Goal: Transaction & Acquisition: Purchase product/service

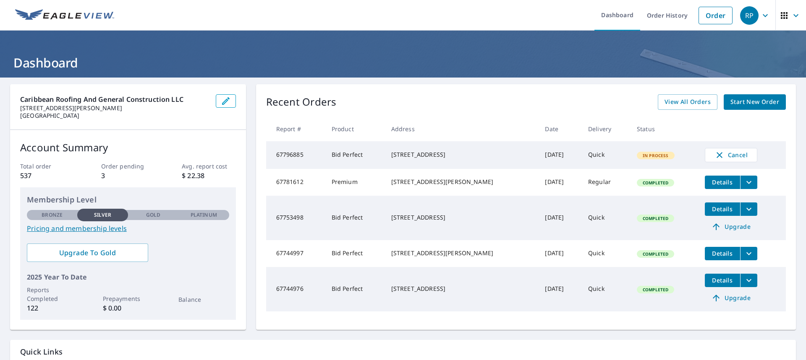
click at [741, 105] on span "Start New Order" at bounding box center [754, 102] width 49 height 10
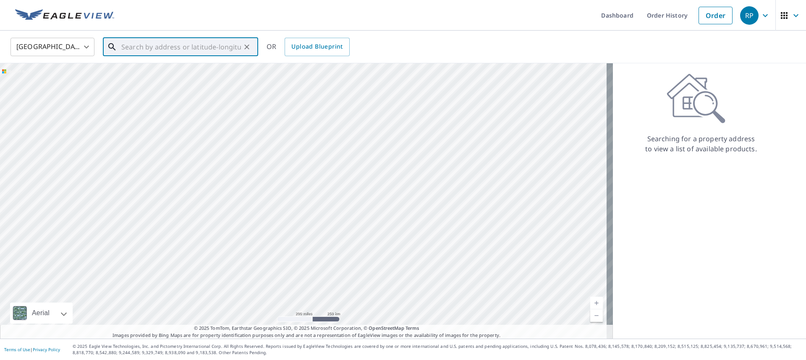
click at [127, 42] on input "text" at bounding box center [181, 46] width 120 height 23
click at [141, 71] on span "[STREET_ADDRESS][PERSON_NAME]" at bounding box center [186, 71] width 132 height 10
type input "[STREET_ADDRESS][PERSON_NAME]"
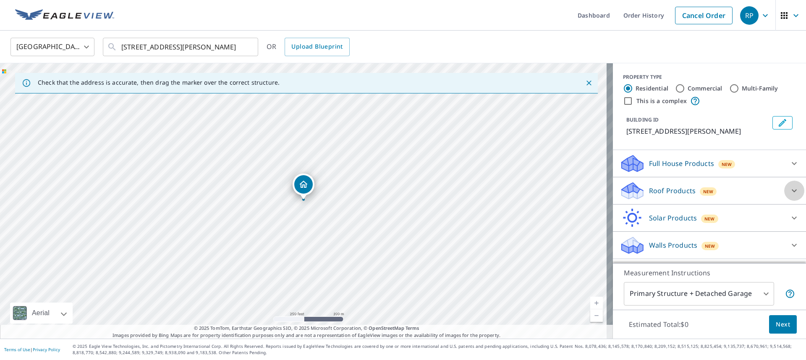
click at [791, 193] on icon at bounding box center [793, 191] width 5 height 3
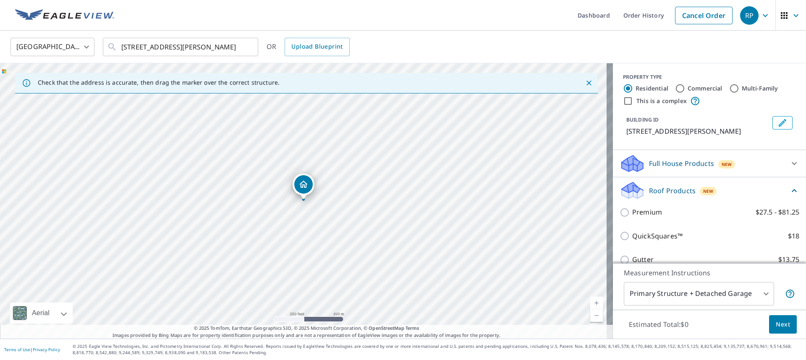
scroll to position [84, 0]
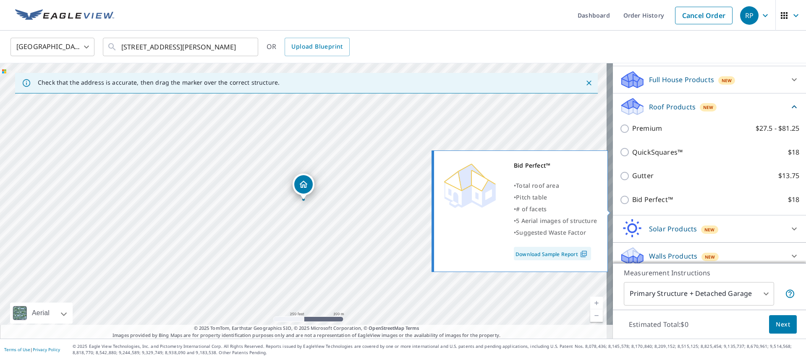
click at [619, 205] on input "Bid Perfect™ $18" at bounding box center [625, 200] width 13 height 10
checkbox input "true"
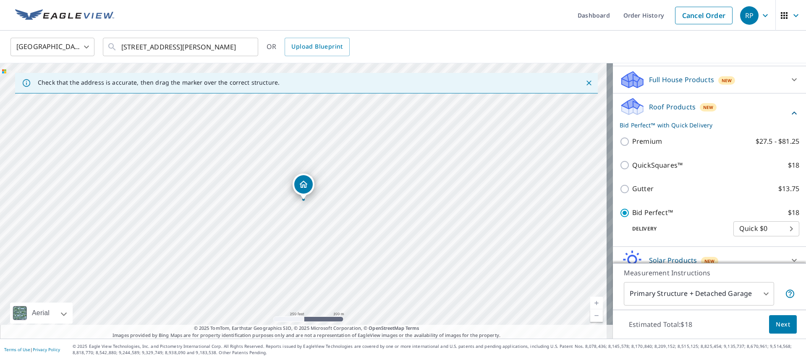
click at [775, 326] on span "Next" at bounding box center [782, 325] width 14 height 10
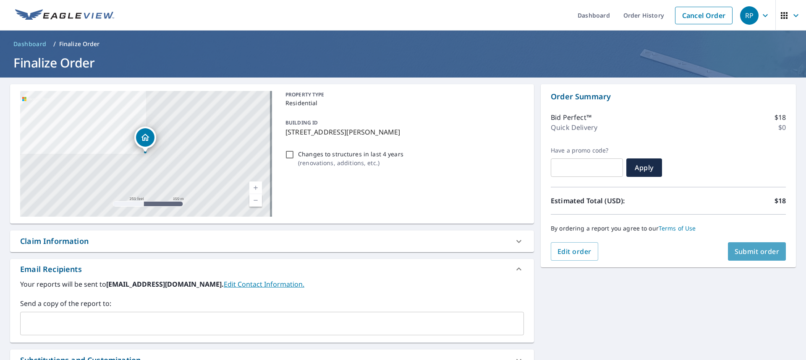
click at [748, 253] on span "Submit order" at bounding box center [756, 251] width 45 height 9
